Goal: Task Accomplishment & Management: Use online tool/utility

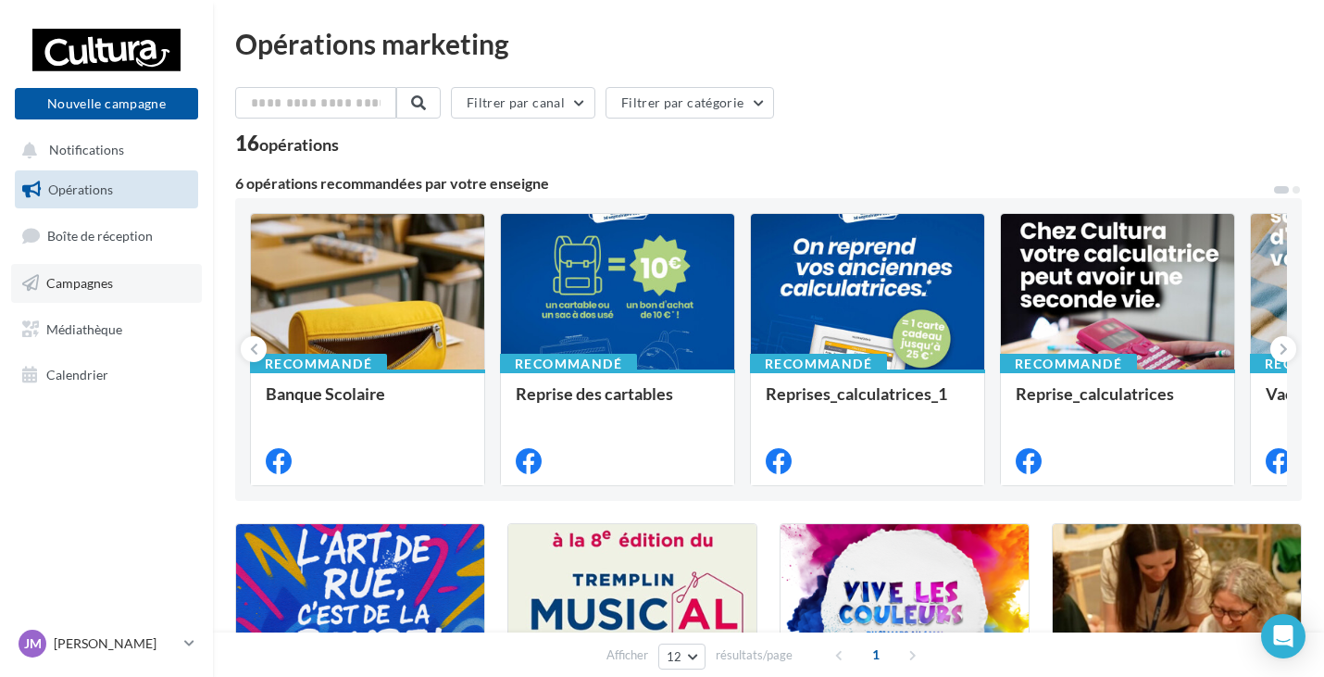
click at [87, 289] on span "Campagnes" at bounding box center [79, 283] width 67 height 16
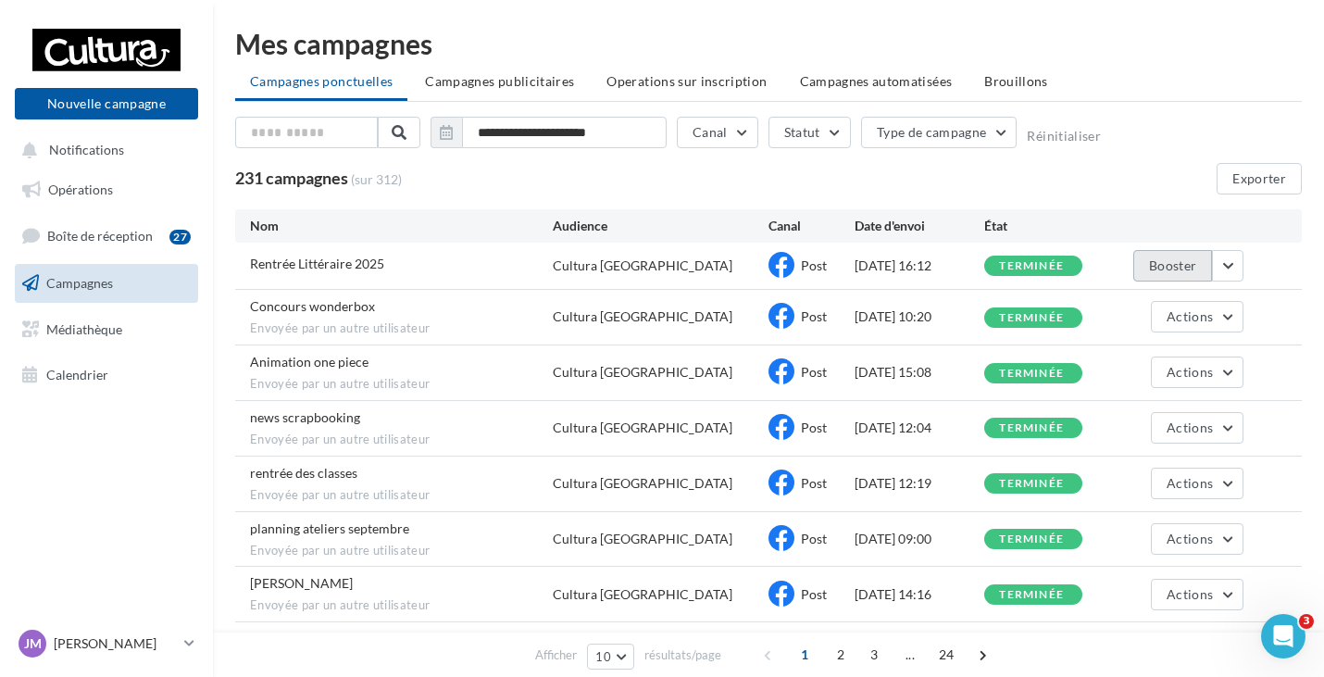
click at [1174, 274] on button "Booster" at bounding box center [1172, 265] width 79 height 31
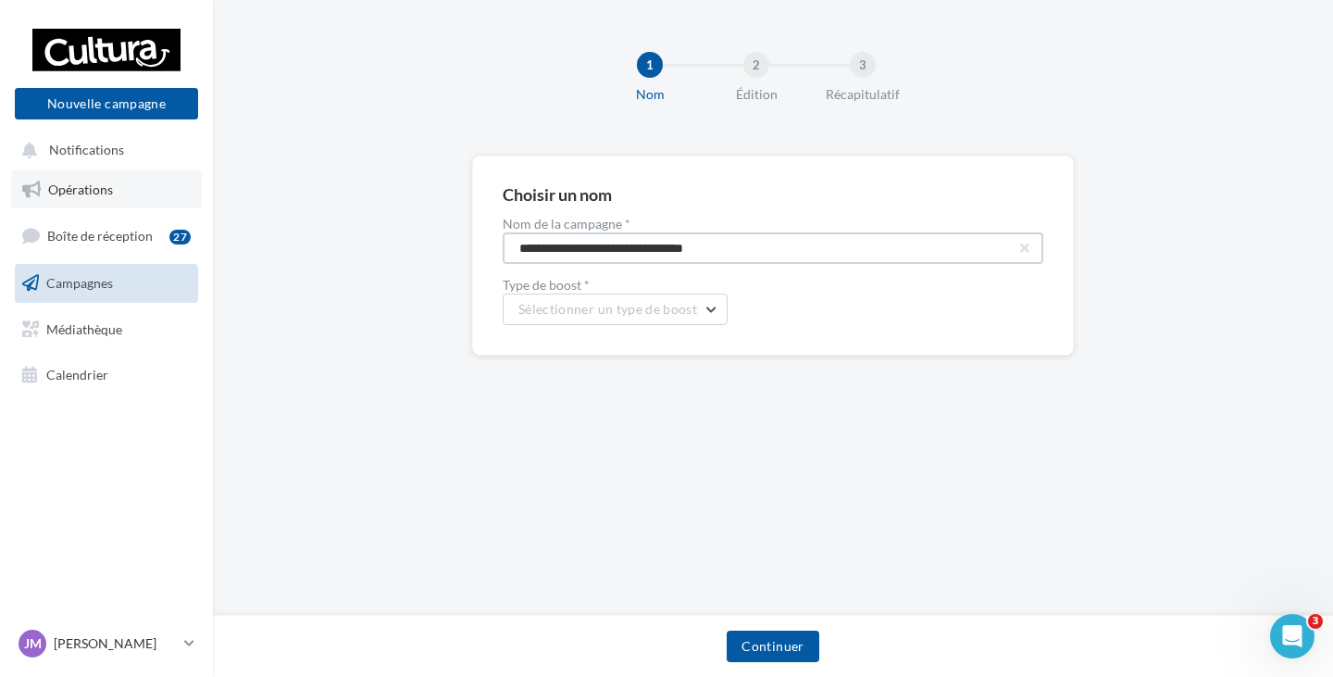
drag, startPoint x: 788, startPoint y: 244, endPoint x: 93, endPoint y: 174, distance: 698.9
click at [135, 210] on div "Nouvelle campagne Nouvelle campagne Notifications Opérations Boîte de réception…" at bounding box center [666, 338] width 1333 height 677
type input "**********"
click at [635, 317] on button "Sélectionner un type de boost" at bounding box center [615, 309] width 225 height 31
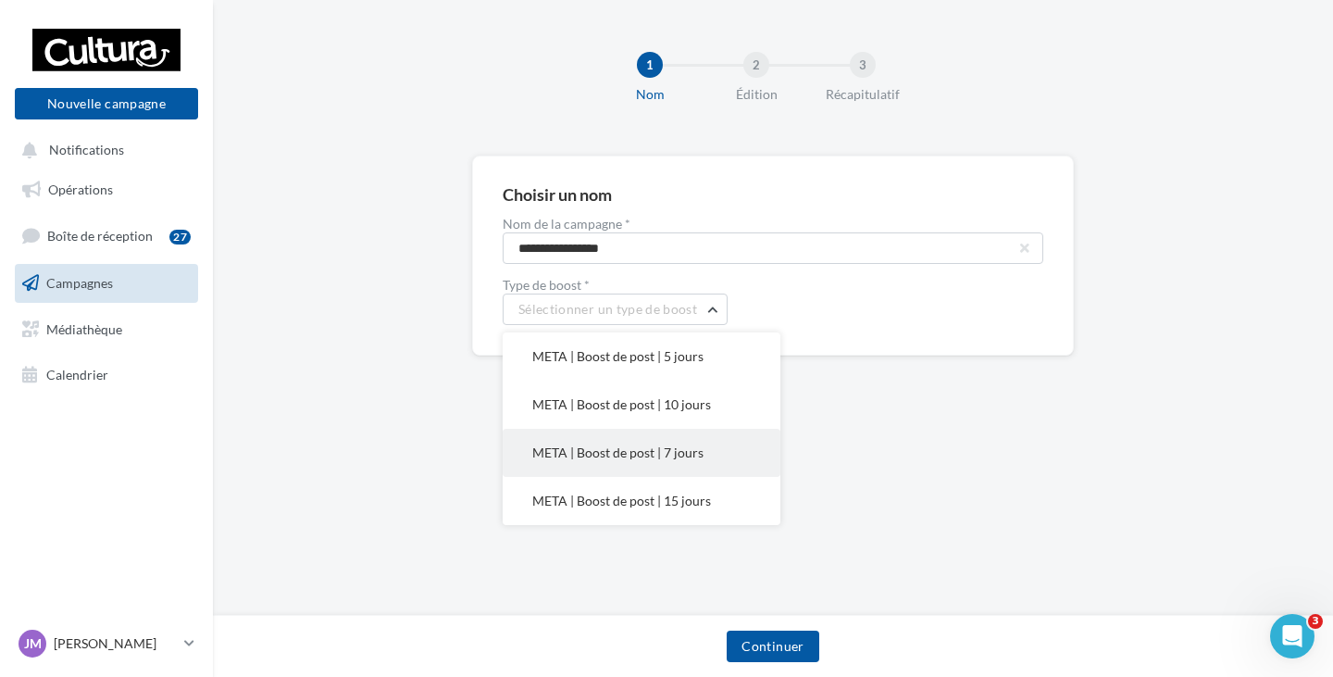
click at [650, 444] on span "META | Boost de post | 7 jours" at bounding box center [617, 452] width 171 height 16
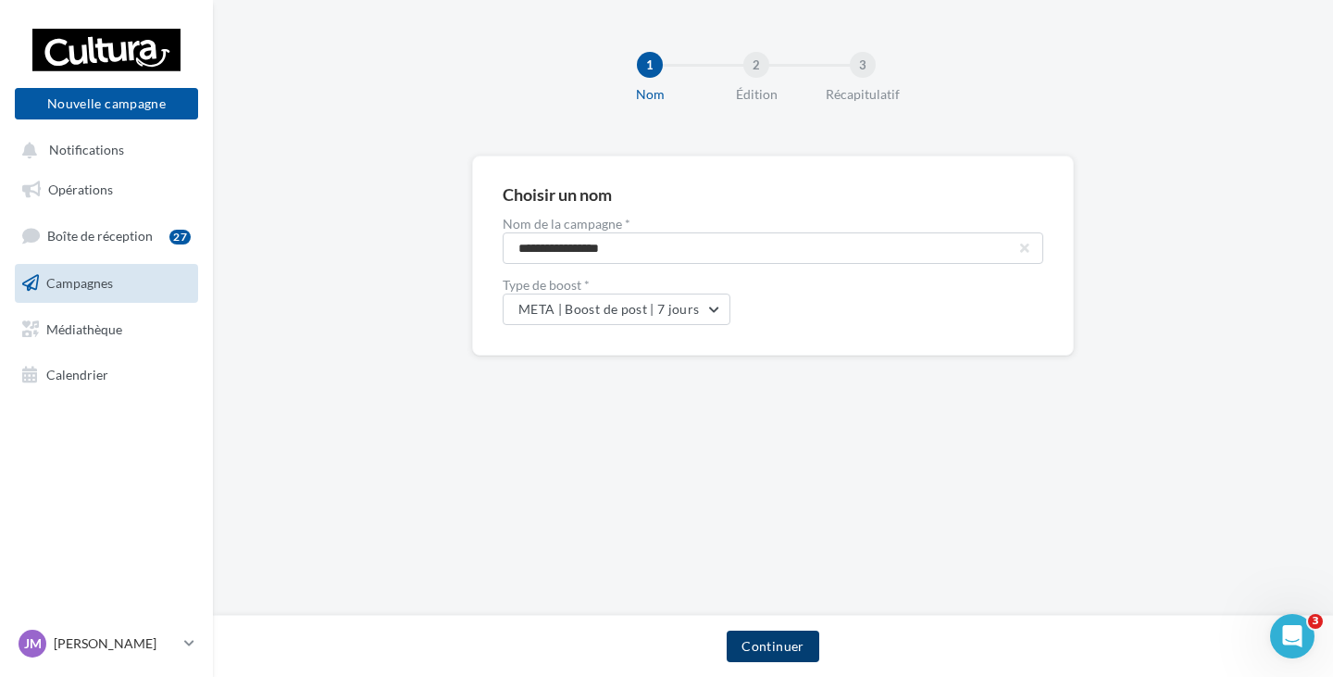
click at [775, 644] on button "Continuer" at bounding box center [773, 646] width 92 height 31
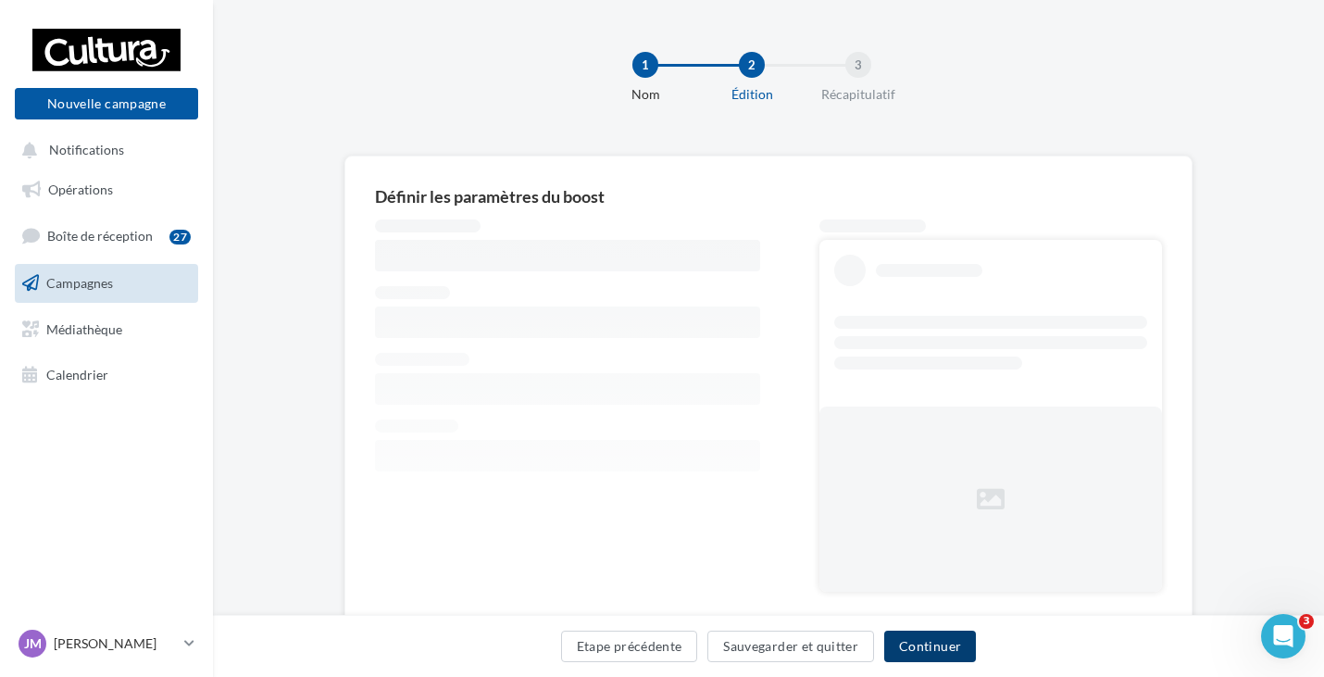
scroll to position [69, 0]
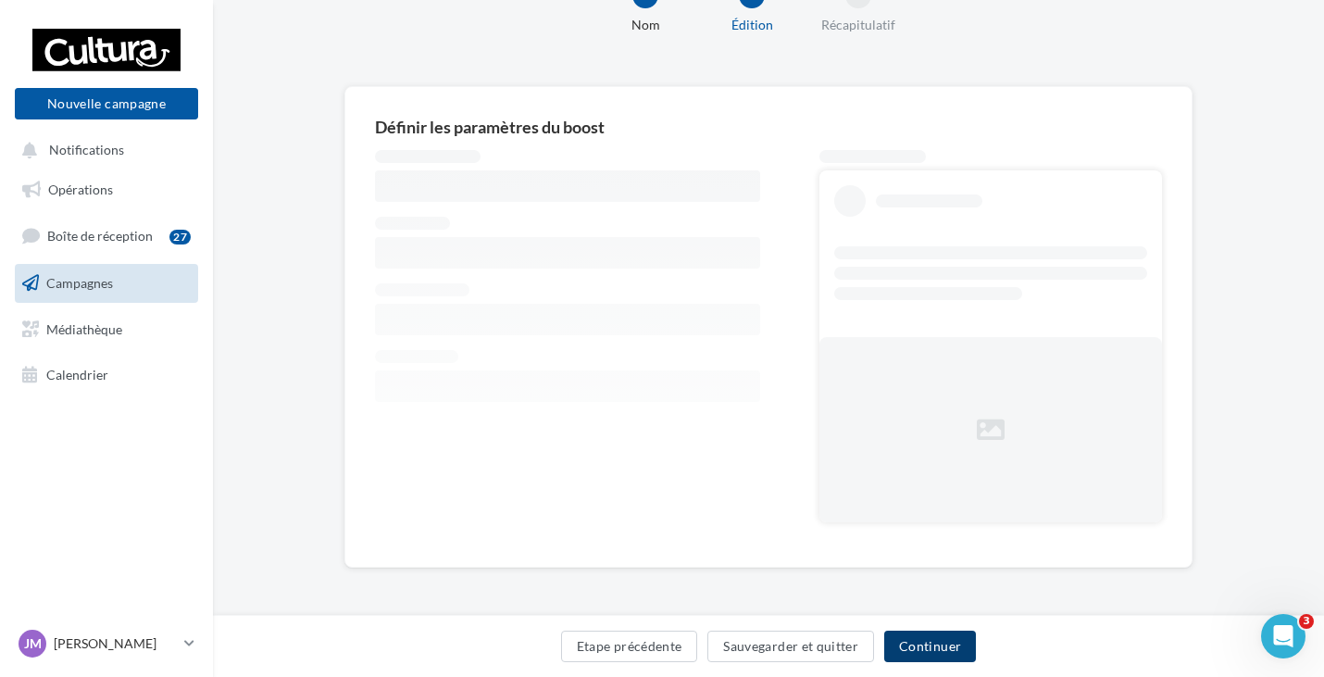
click at [926, 640] on button "Continuer" at bounding box center [930, 646] width 92 height 31
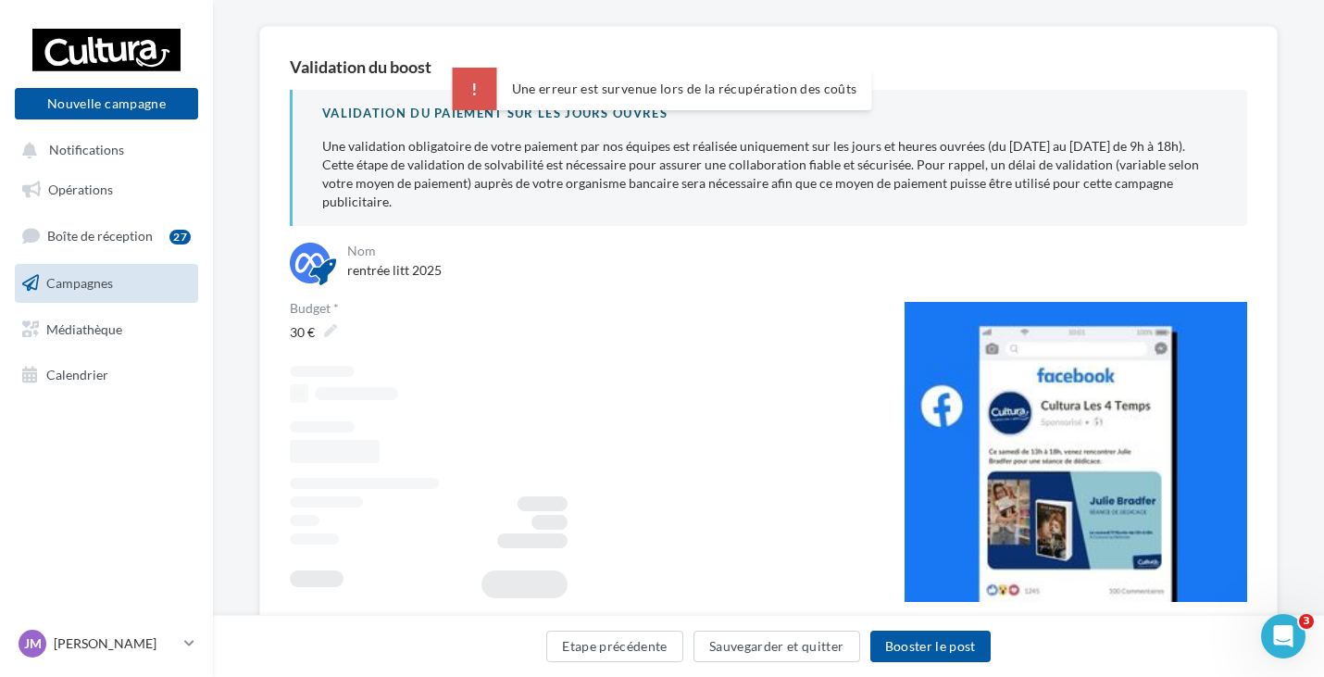
scroll to position [162, 0]
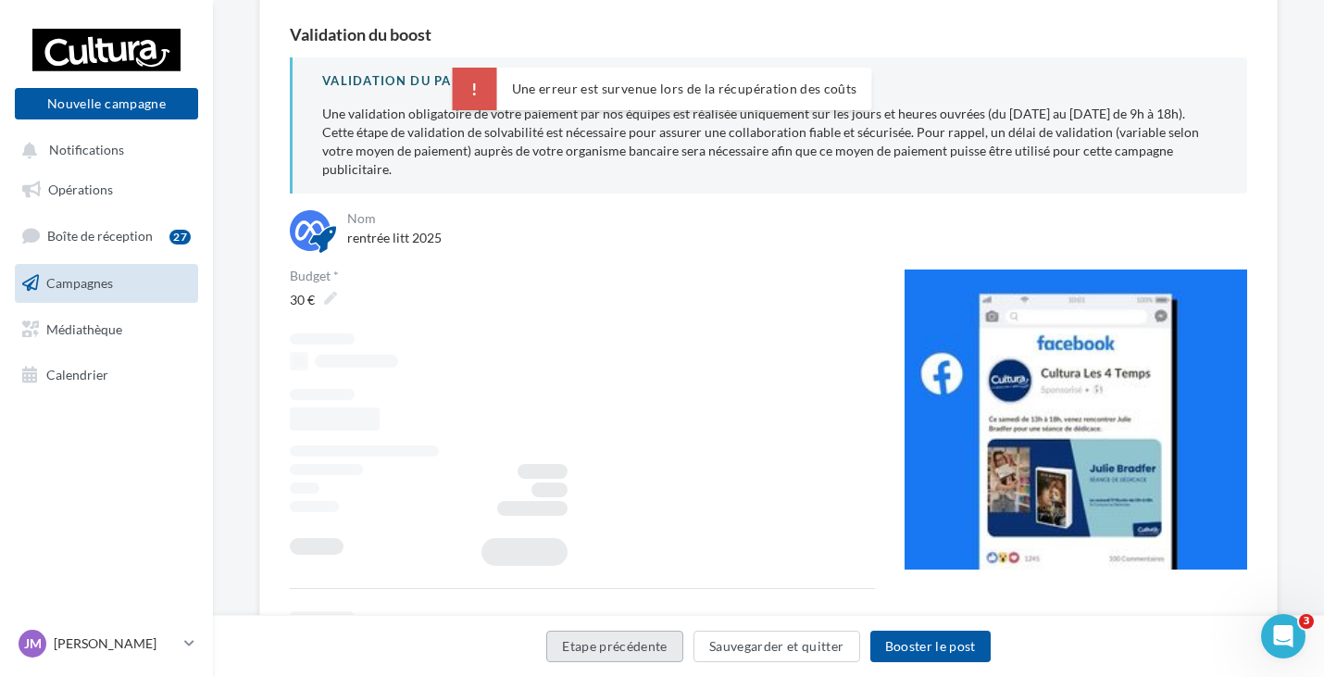
click at [673, 649] on button "Etape précédente" at bounding box center [614, 646] width 137 height 31
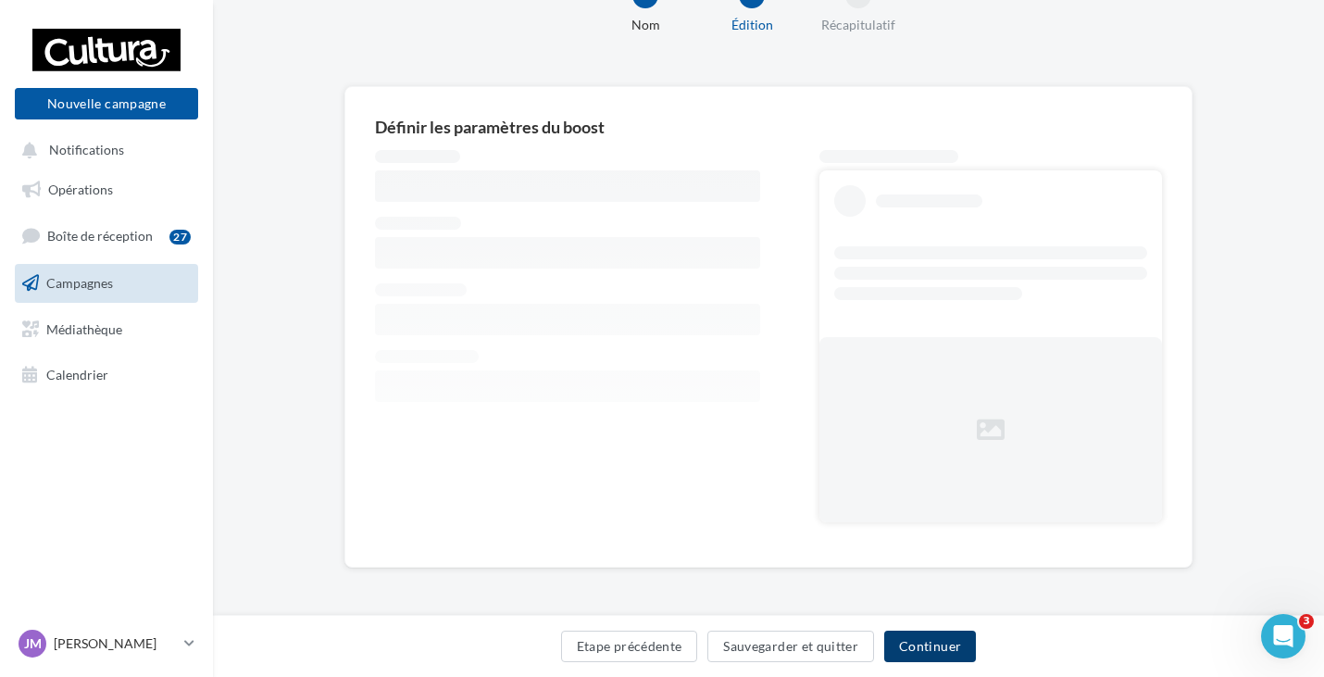
click at [931, 656] on button "Continuer" at bounding box center [930, 646] width 92 height 31
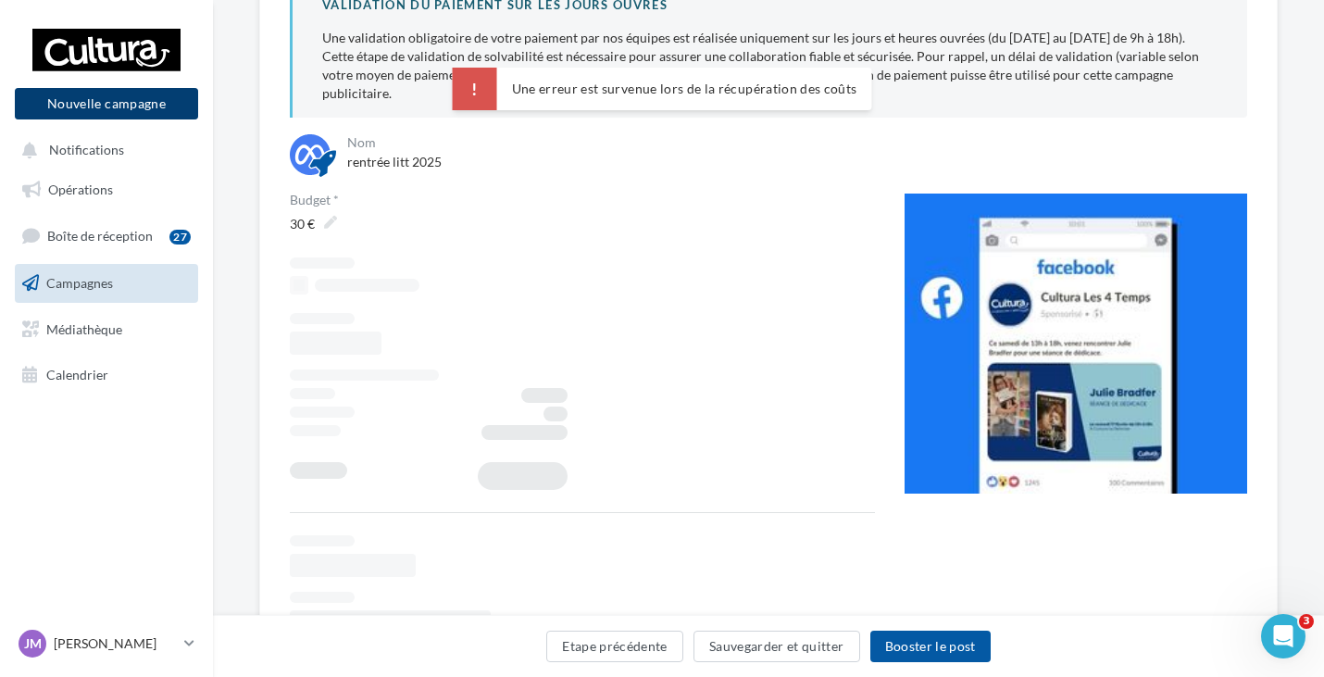
scroll to position [255, 0]
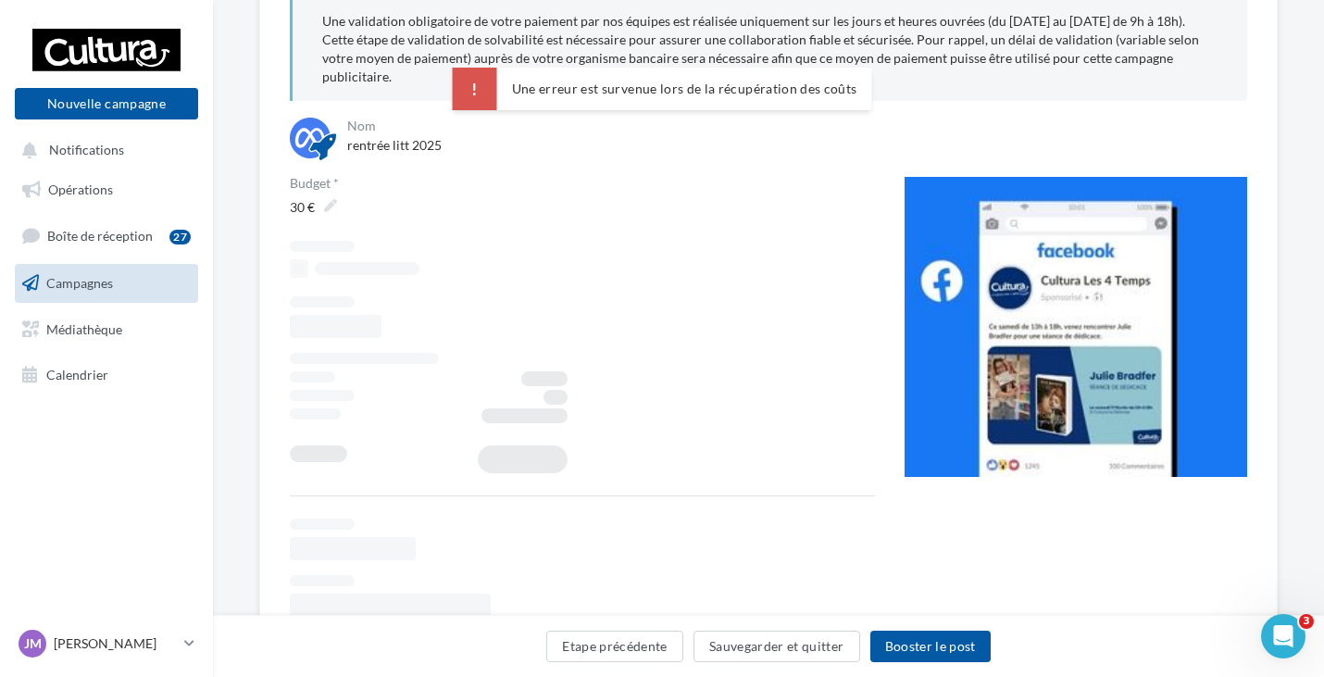
click at [97, 276] on span "Campagnes" at bounding box center [79, 283] width 67 height 16
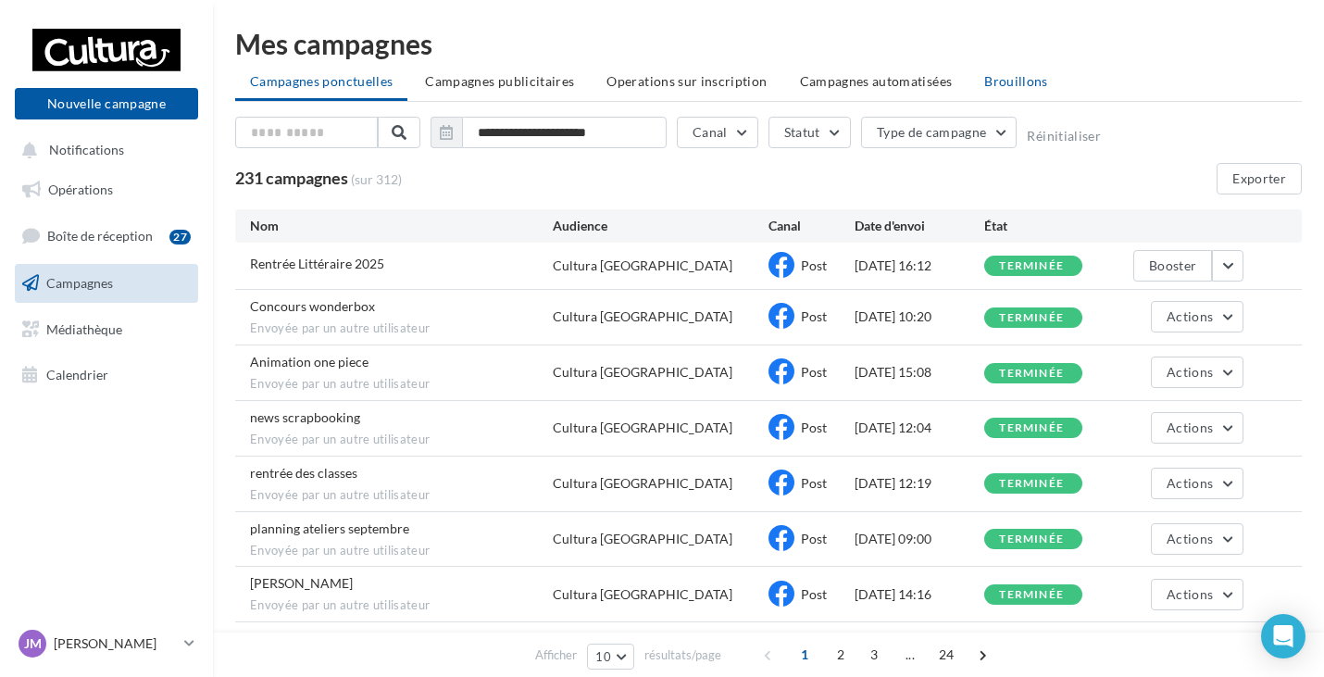
click at [1031, 91] on li "Brouillons" at bounding box center [1016, 81] width 94 height 33
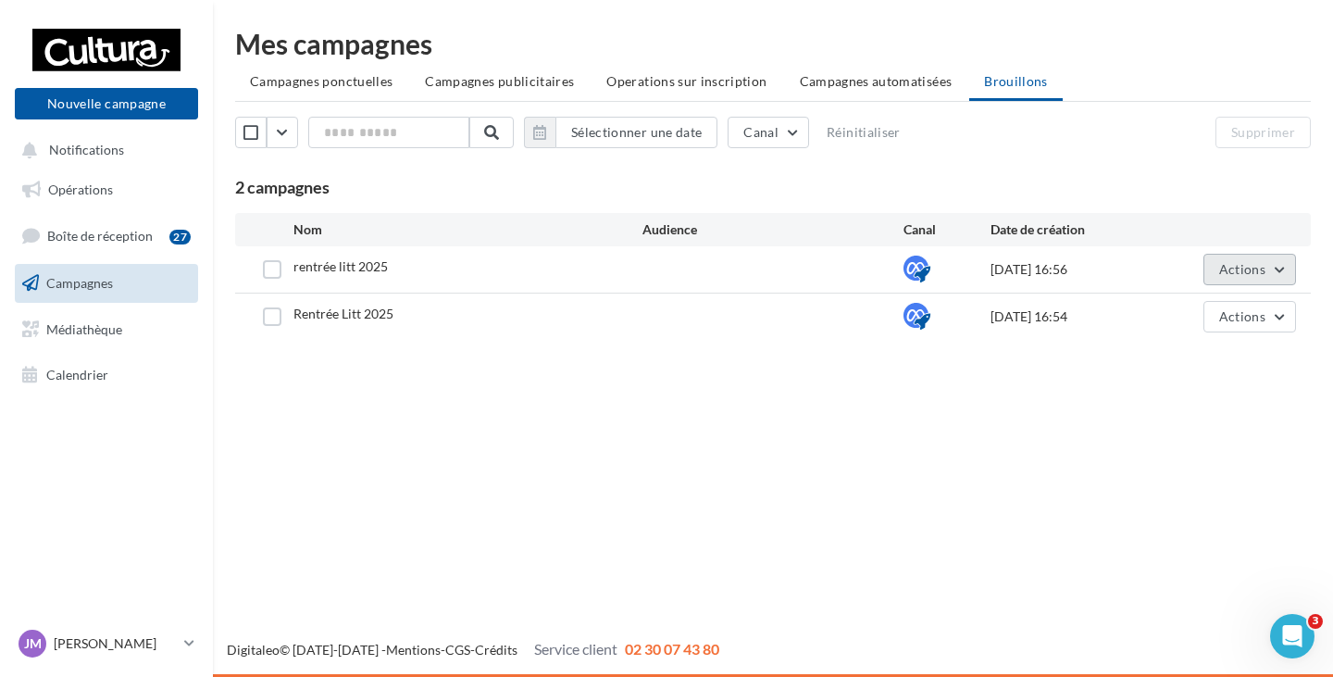
click at [1240, 273] on span "Actions" at bounding box center [1242, 269] width 46 height 16
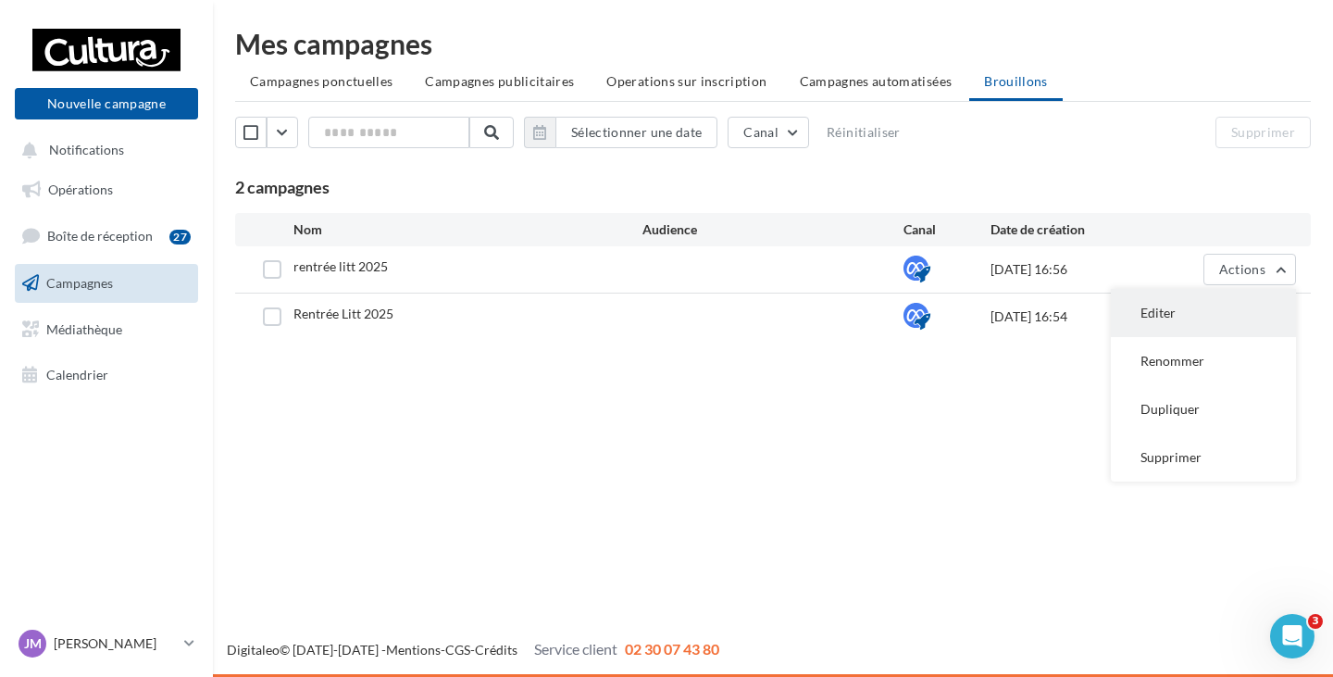
click at [1176, 319] on button "Editer" at bounding box center [1203, 313] width 185 height 48
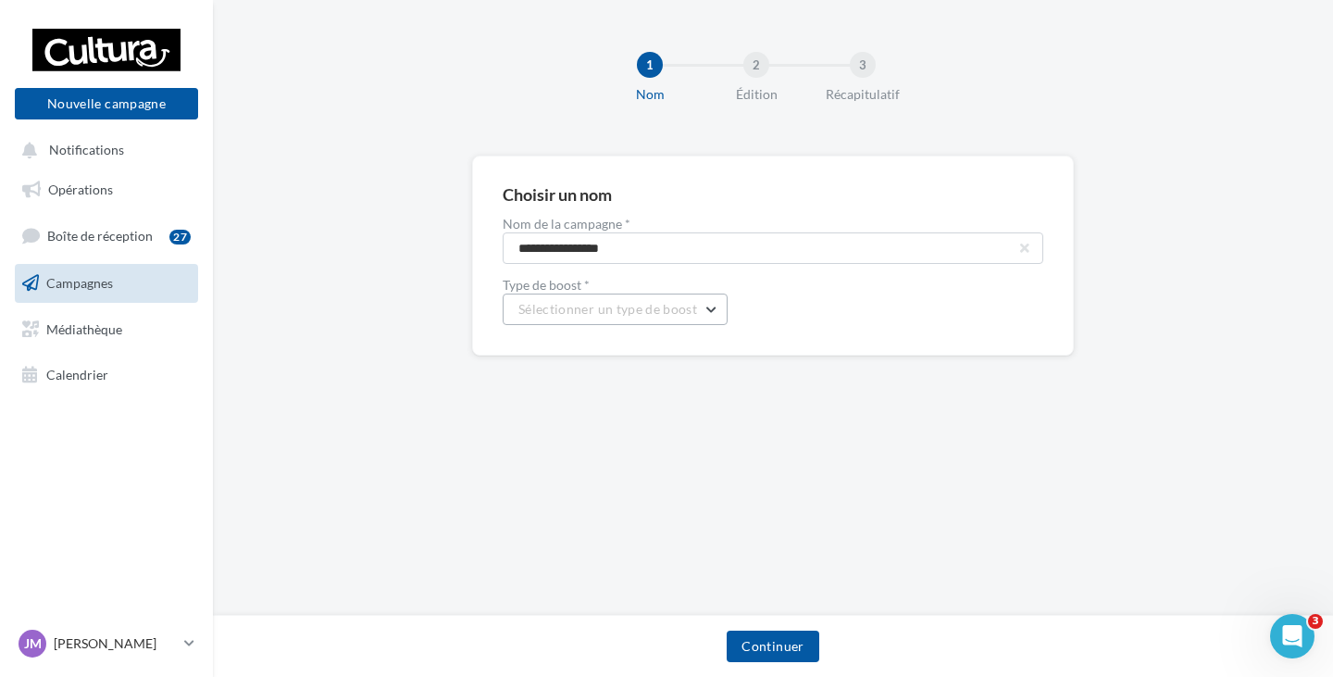
click at [619, 299] on button "Sélectionner un type de boost" at bounding box center [615, 309] width 225 height 31
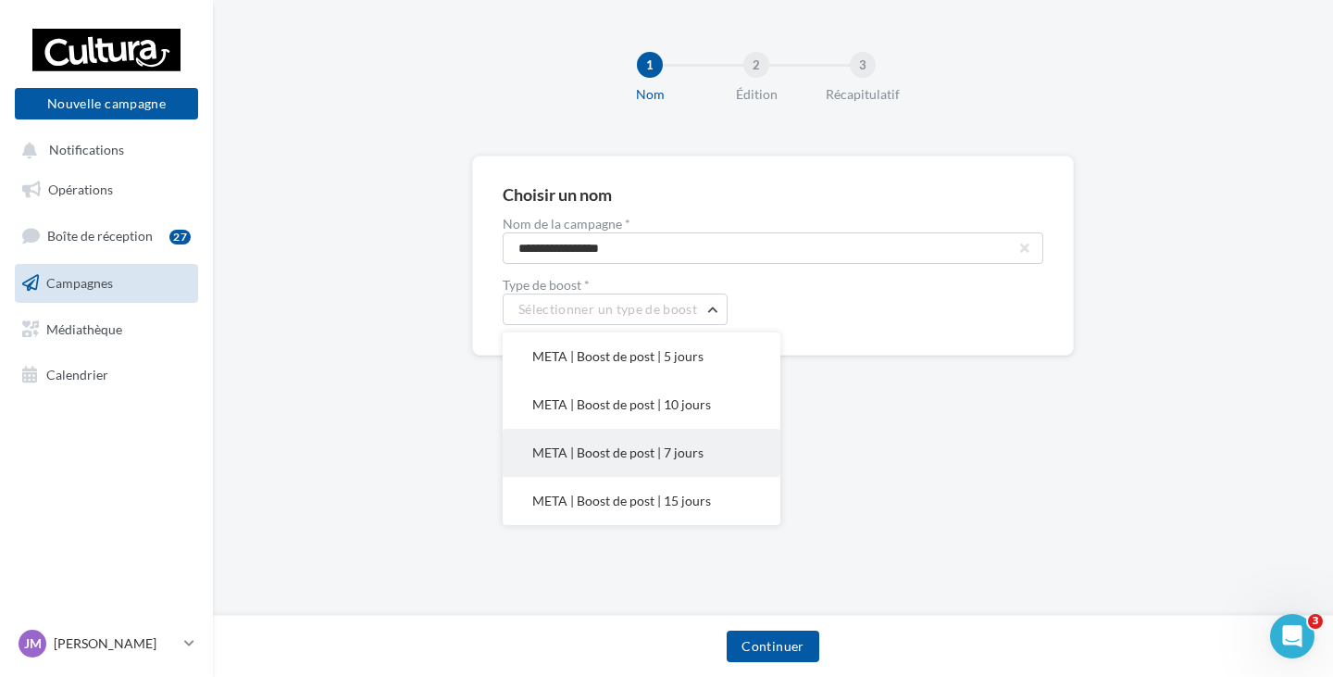
click at [656, 440] on button "META | Boost de post | 7 jours" at bounding box center [642, 453] width 278 height 48
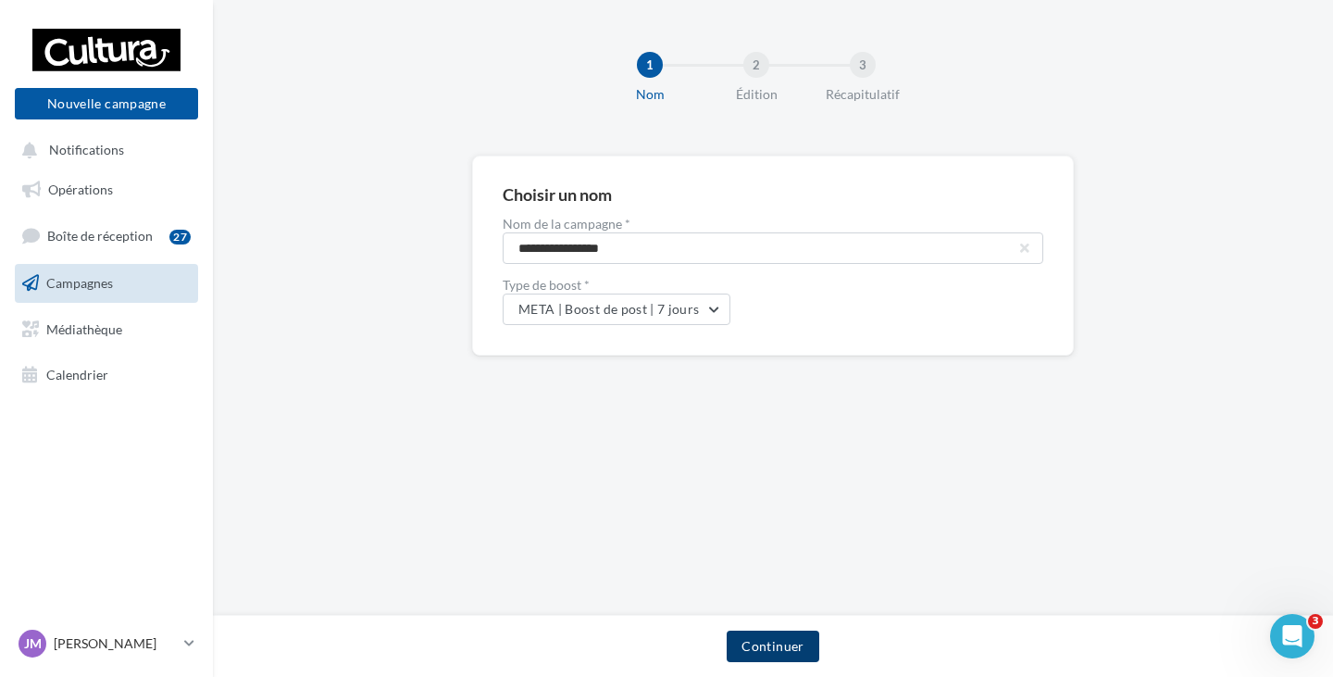
click at [769, 641] on button "Continuer" at bounding box center [773, 646] width 92 height 31
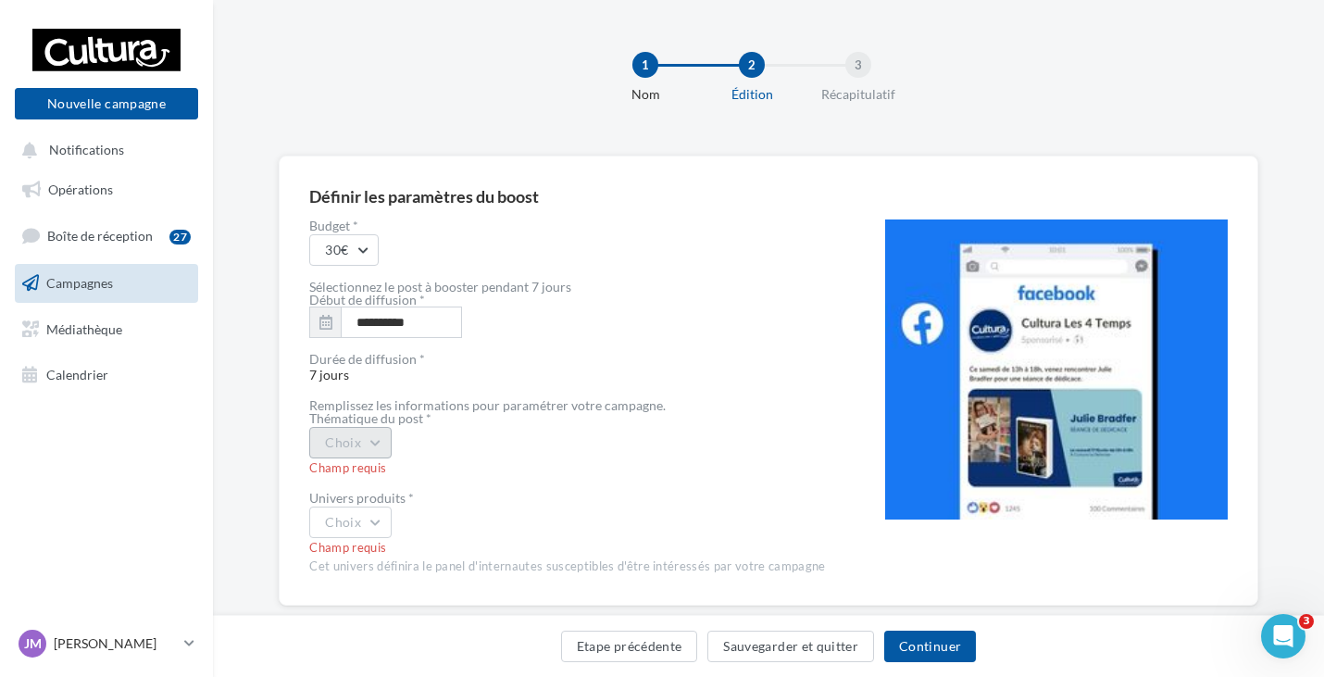
click at [372, 451] on button "Choix" at bounding box center [350, 442] width 82 height 31
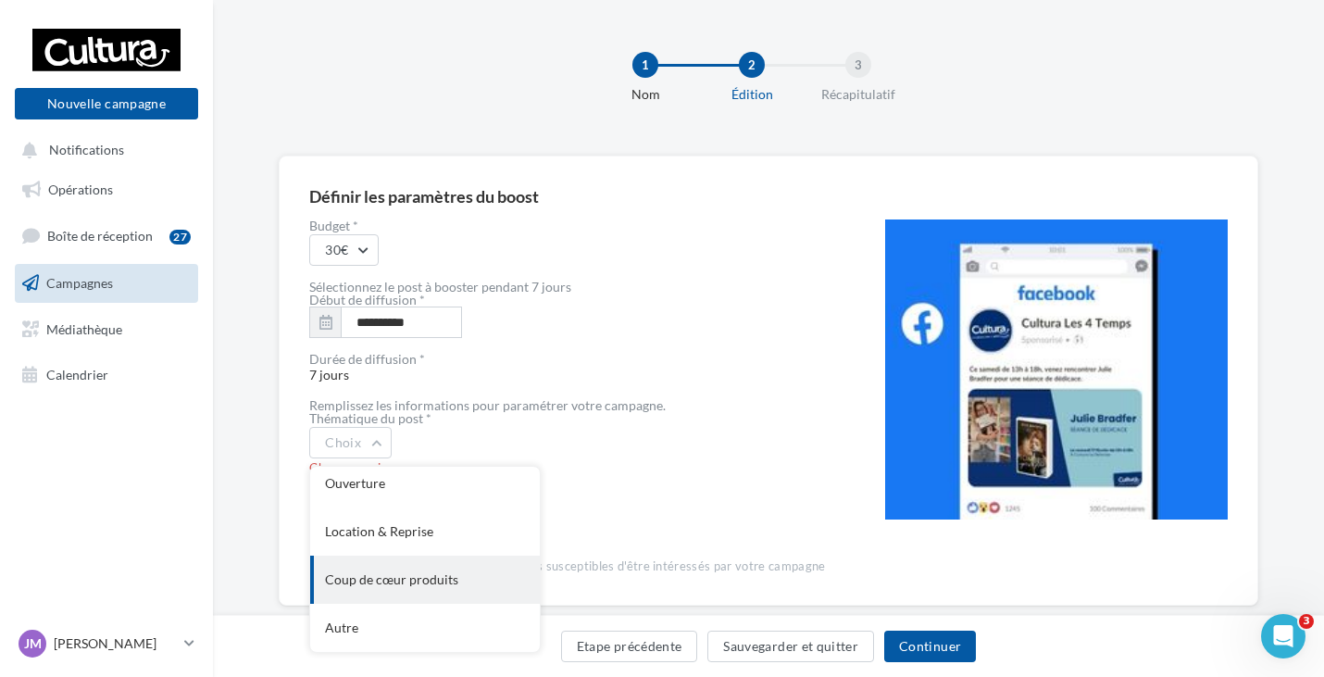
click at [403, 587] on div "Coup de cœur produits" at bounding box center [425, 580] width 230 height 48
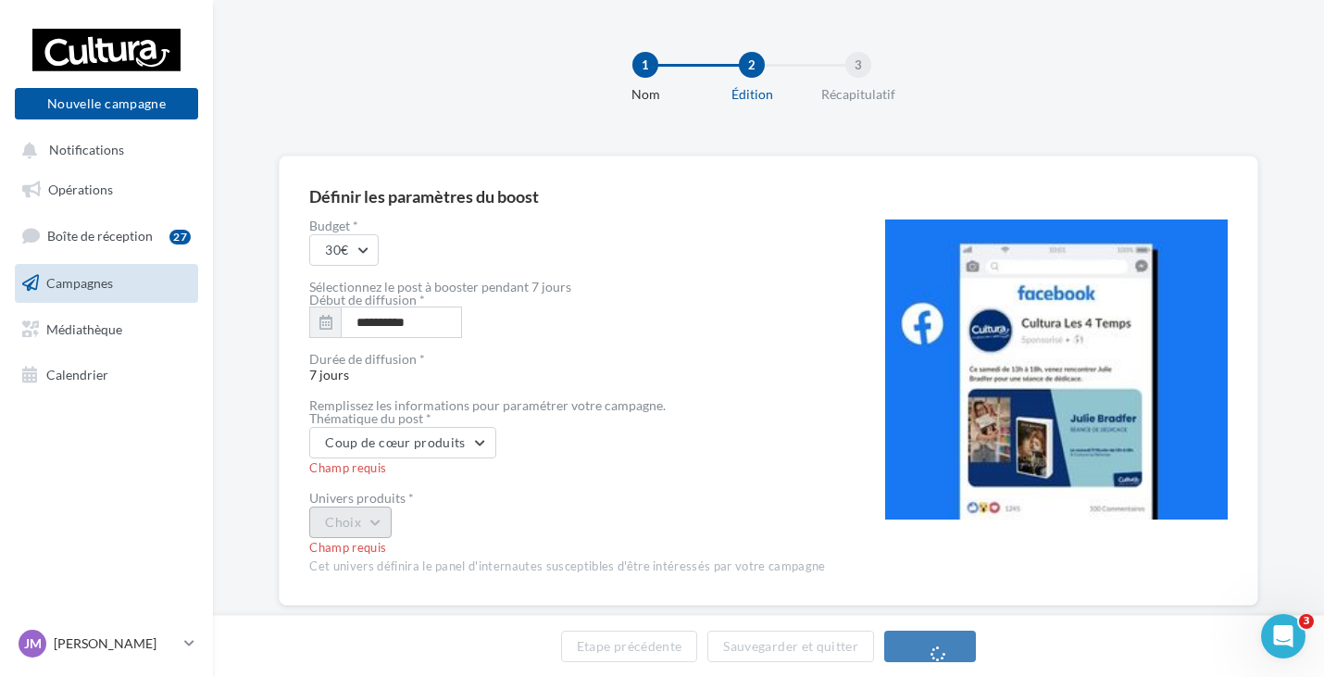
click at [389, 526] on button "Choix" at bounding box center [350, 521] width 82 height 31
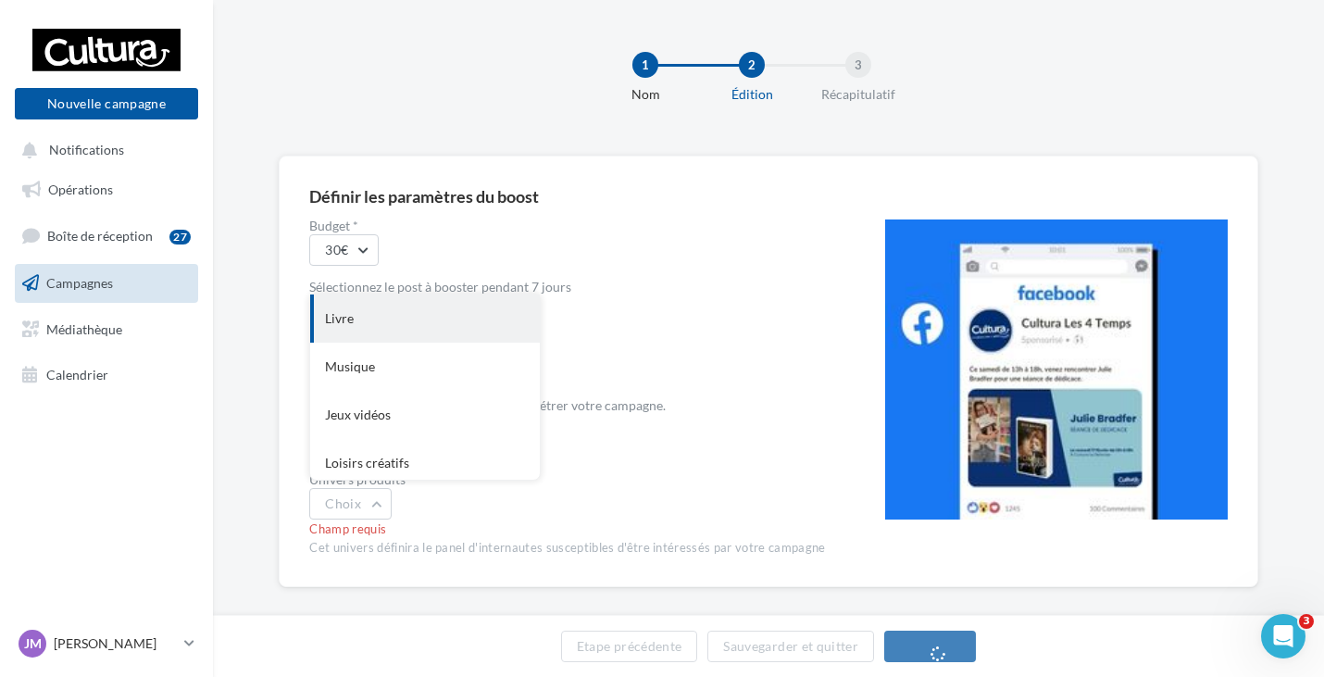
click at [382, 325] on div "Livre" at bounding box center [425, 318] width 230 height 48
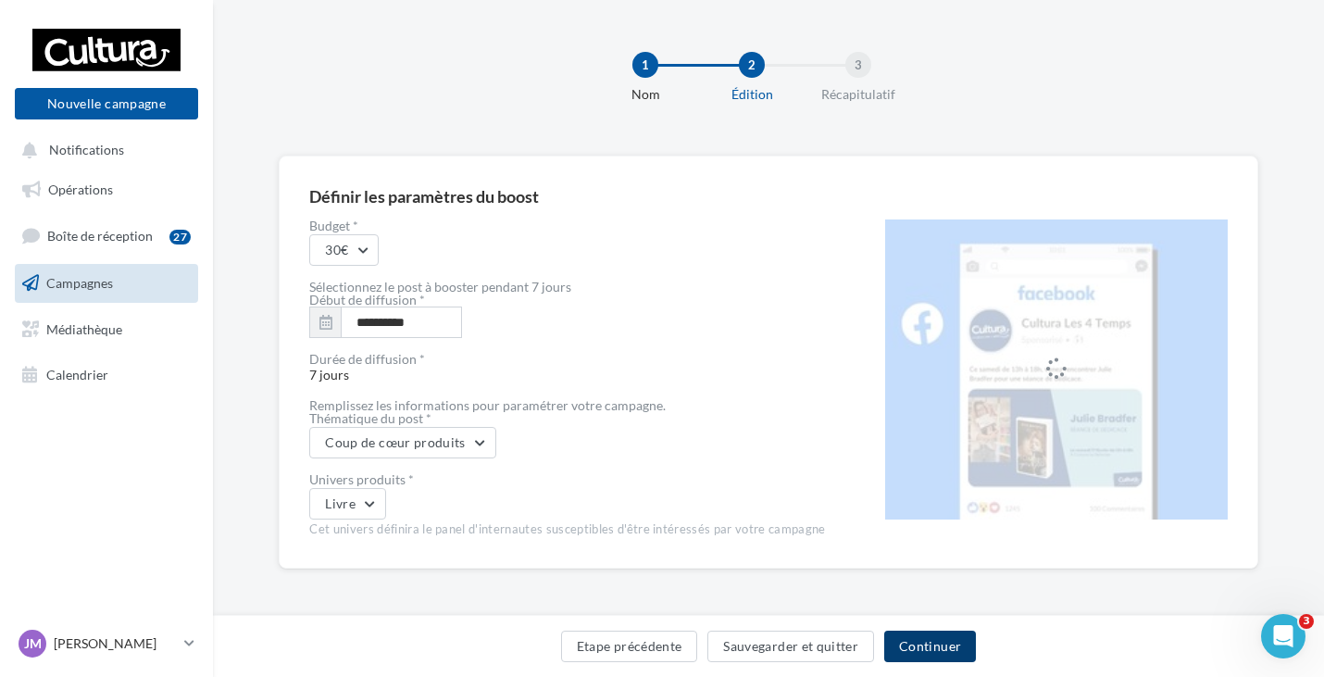
click at [953, 640] on button "Continuer" at bounding box center [930, 646] width 92 height 31
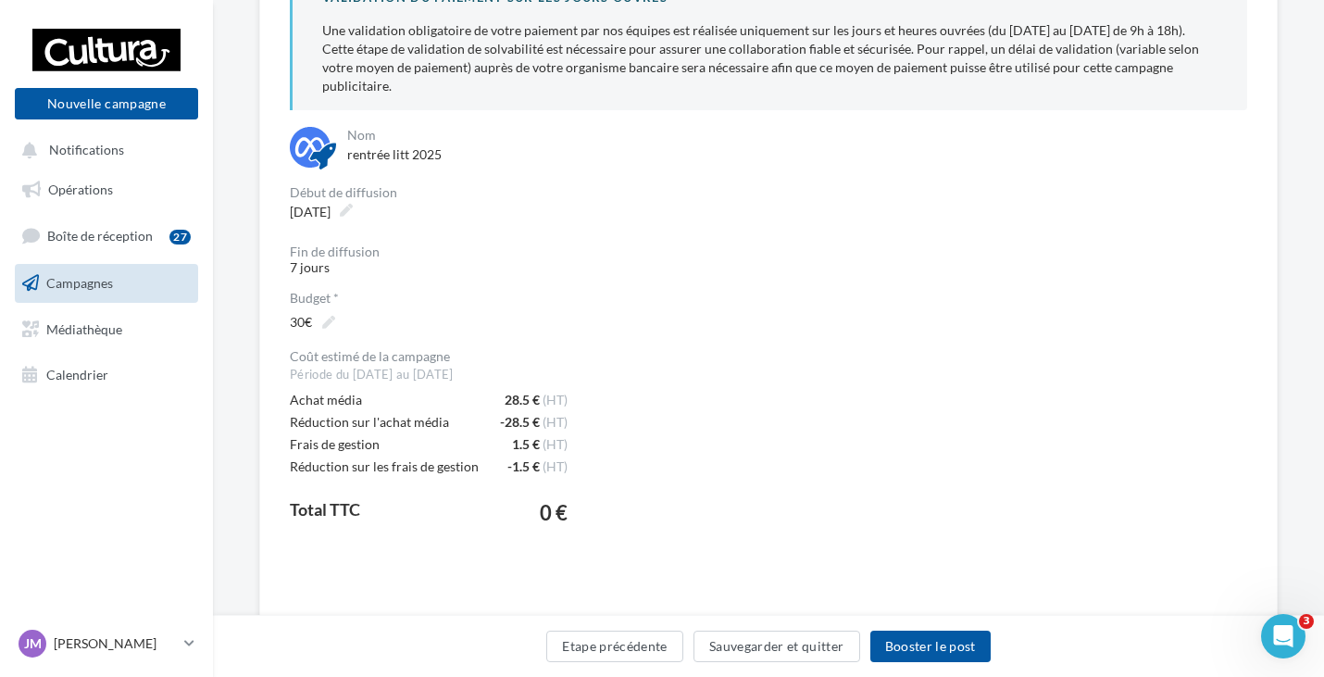
scroll to position [278, 0]
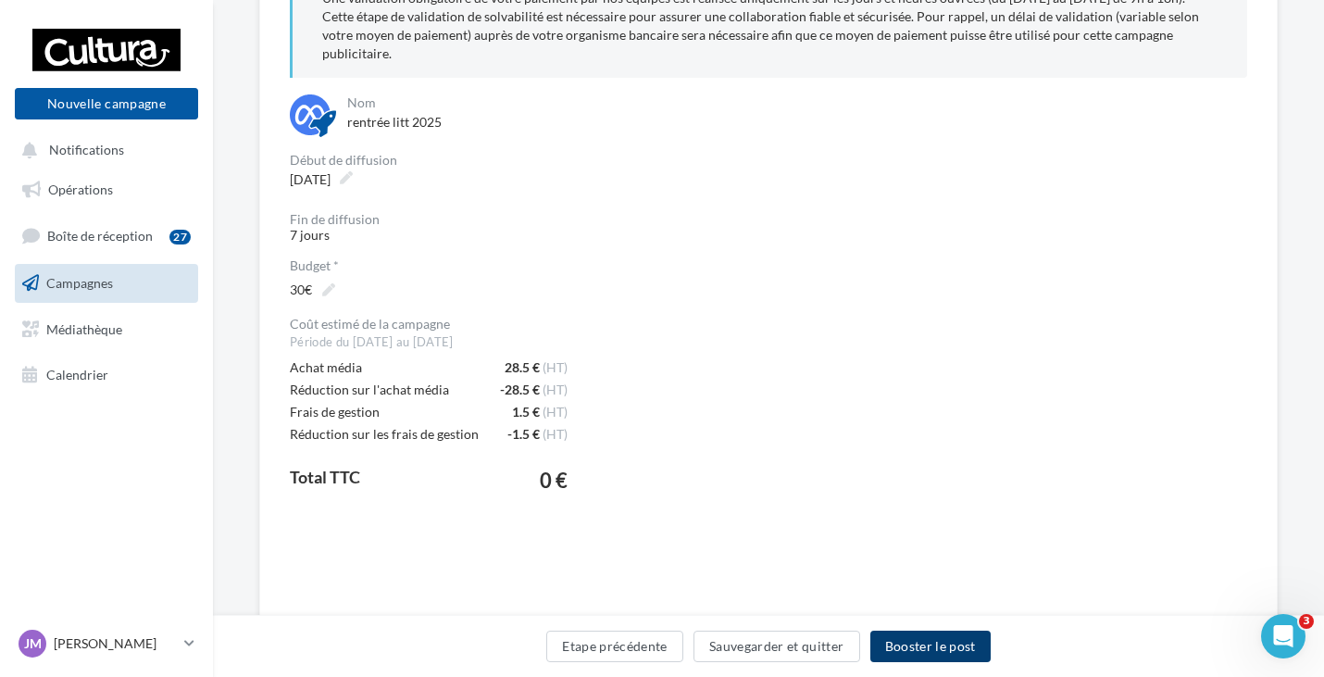
click at [934, 646] on button "Booster le post" at bounding box center [930, 646] width 120 height 31
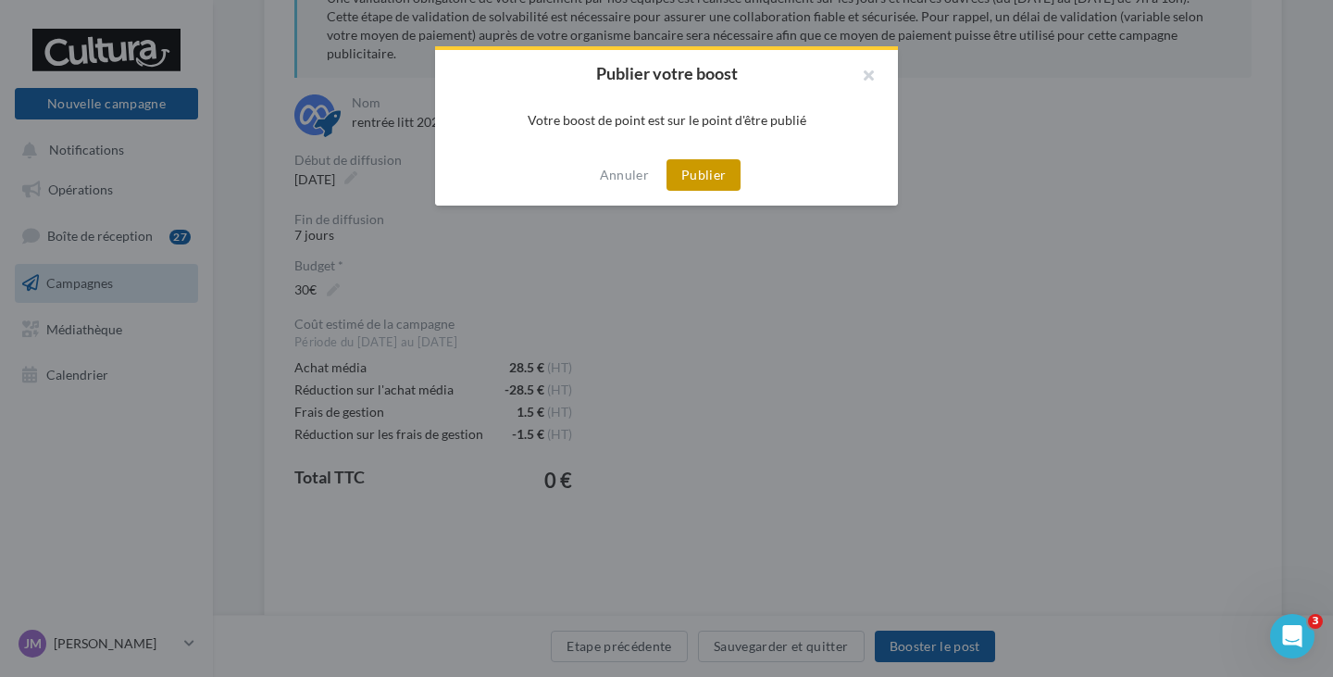
click at [703, 176] on button "Publier" at bounding box center [704, 174] width 74 height 31
